Goal: Transaction & Acquisition: Purchase product/service

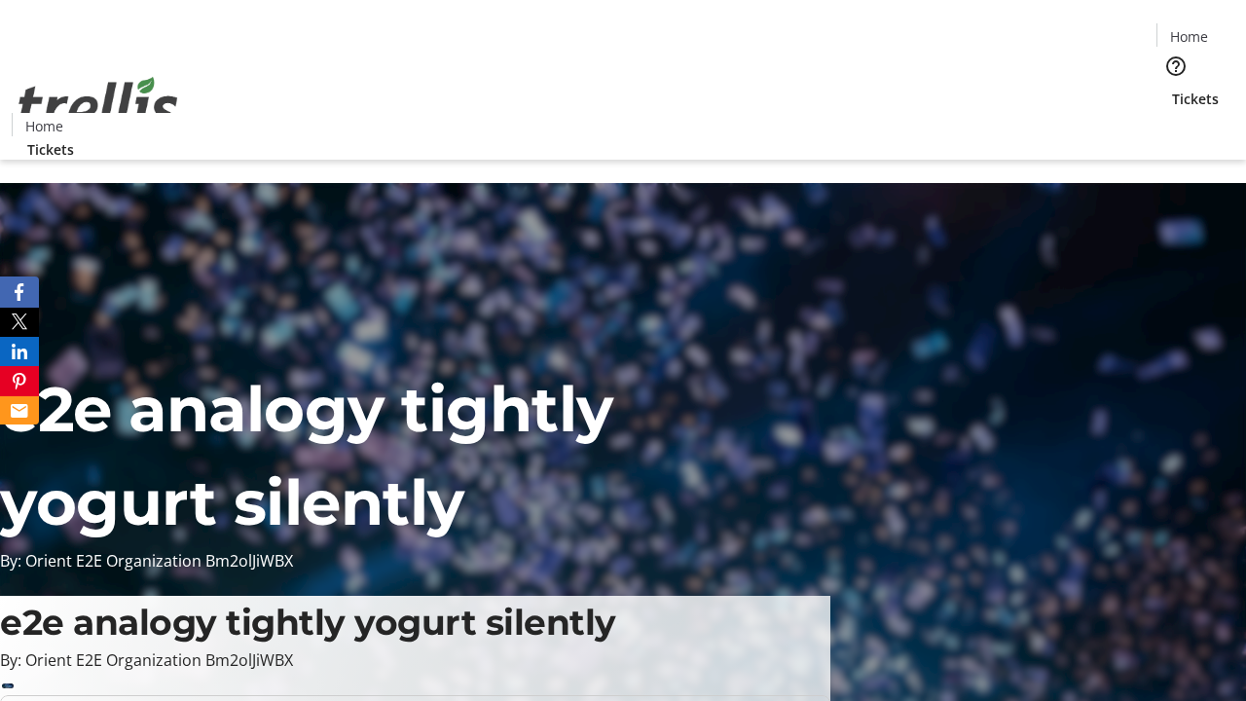
click at [1172, 89] on span "Tickets" at bounding box center [1195, 99] width 47 height 20
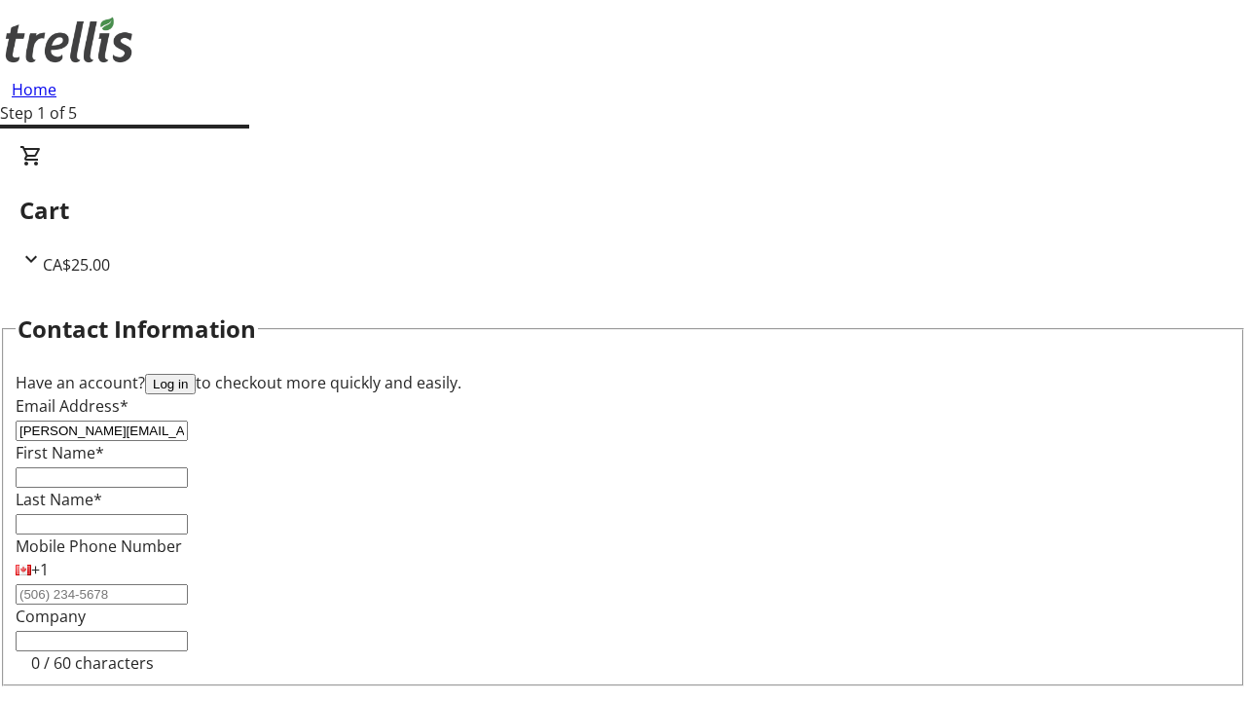
type input "[PERSON_NAME][EMAIL_ADDRESS][DOMAIN_NAME]"
type input "[PERSON_NAME]"
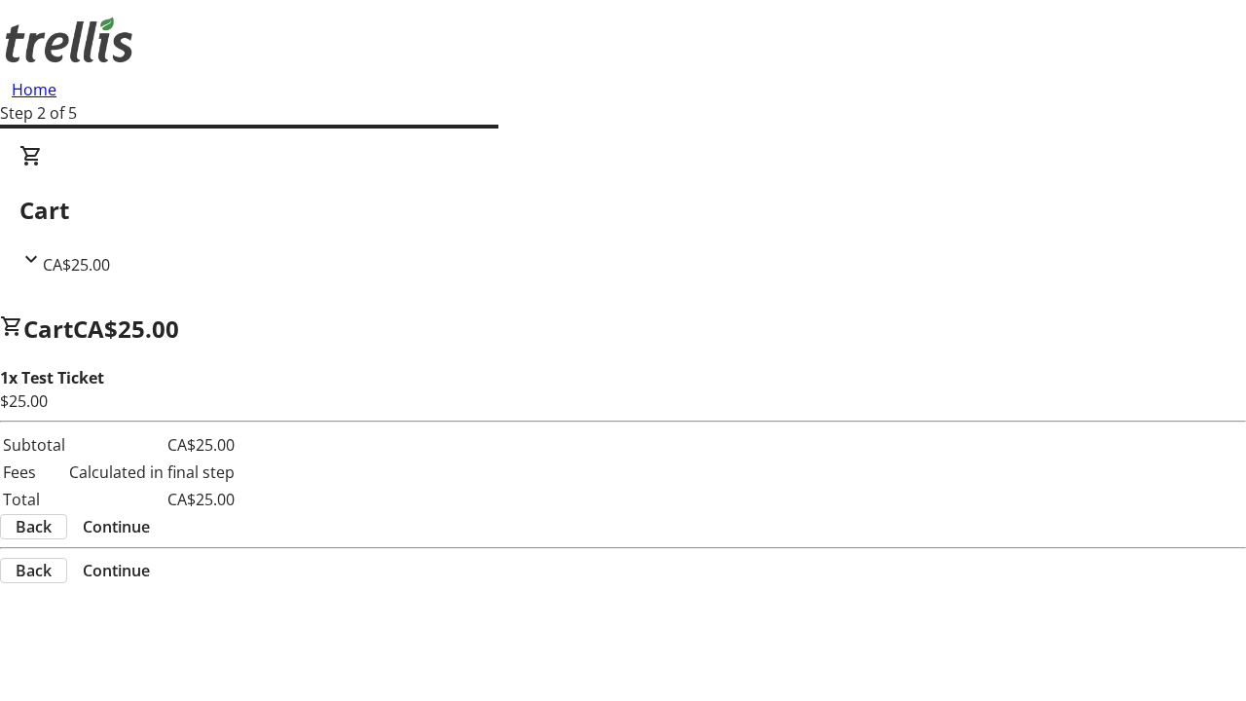
click at [150, 515] on span "Continue" at bounding box center [116, 526] width 67 height 23
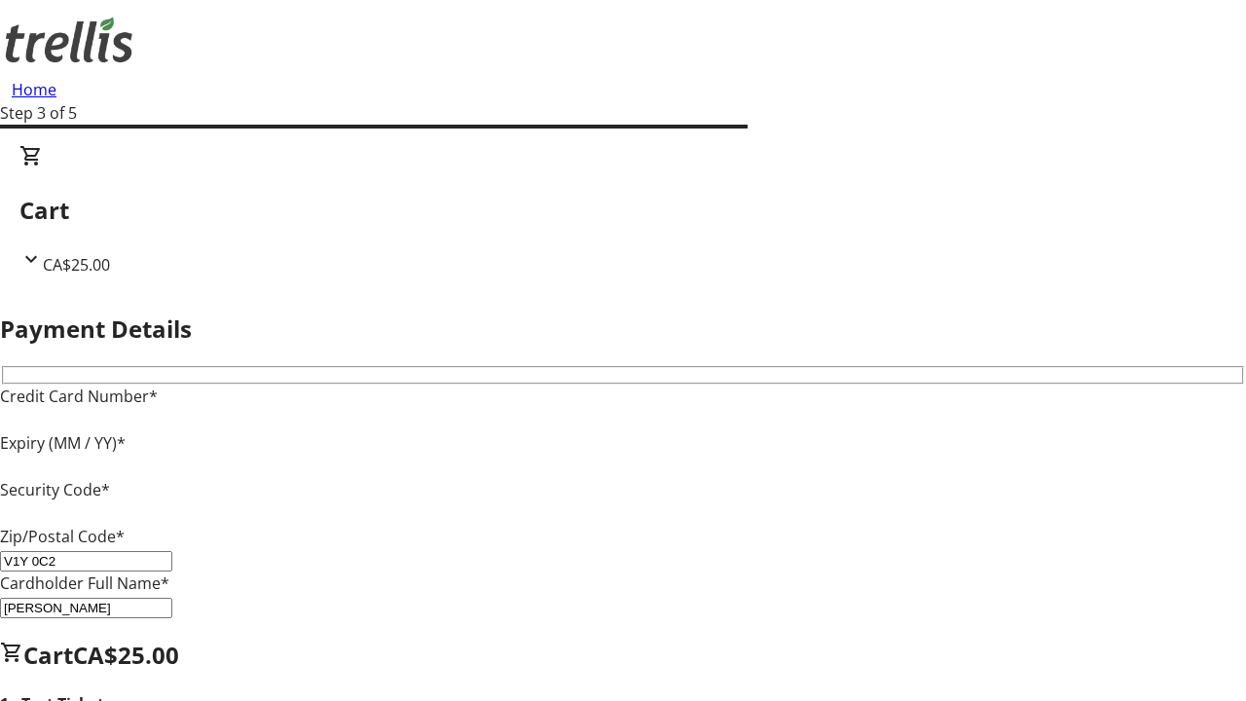
type input "V1Y 0C2"
